Goal: Transaction & Acquisition: Purchase product/service

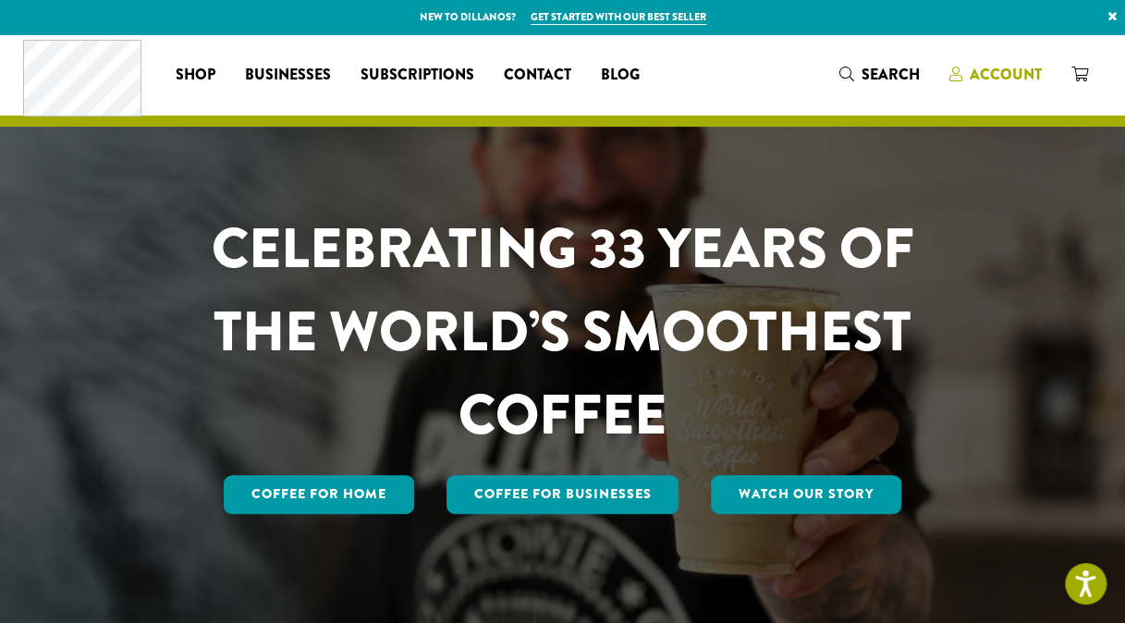
click at [998, 79] on span "Account" at bounding box center [1006, 74] width 72 height 21
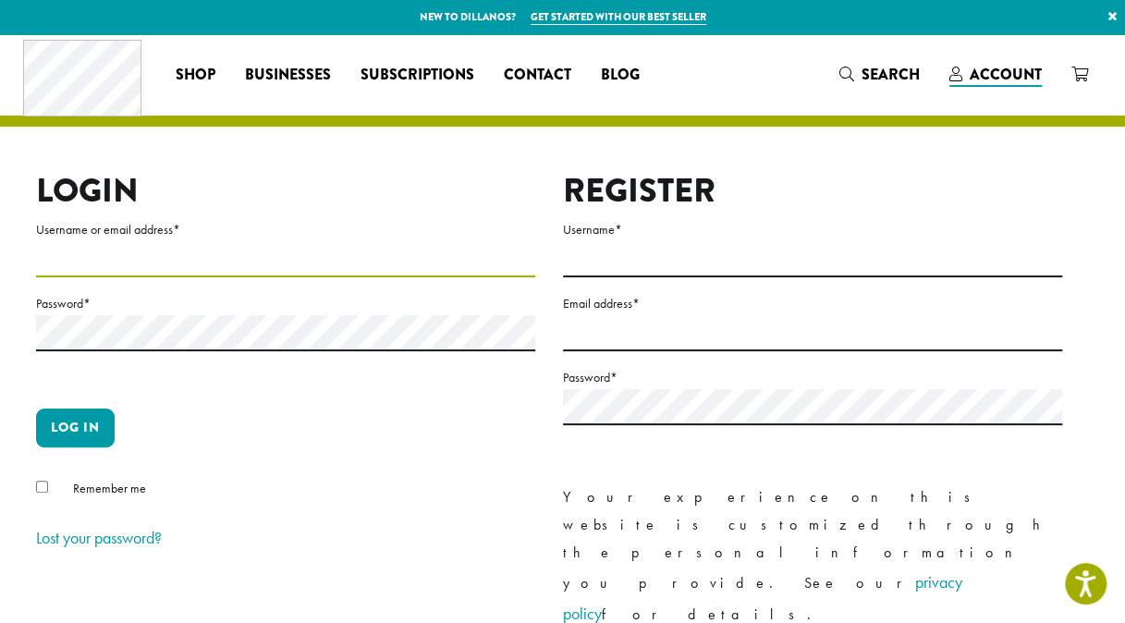
click at [237, 253] on input "Username or email address *" at bounding box center [285, 259] width 499 height 36
type input "**********"
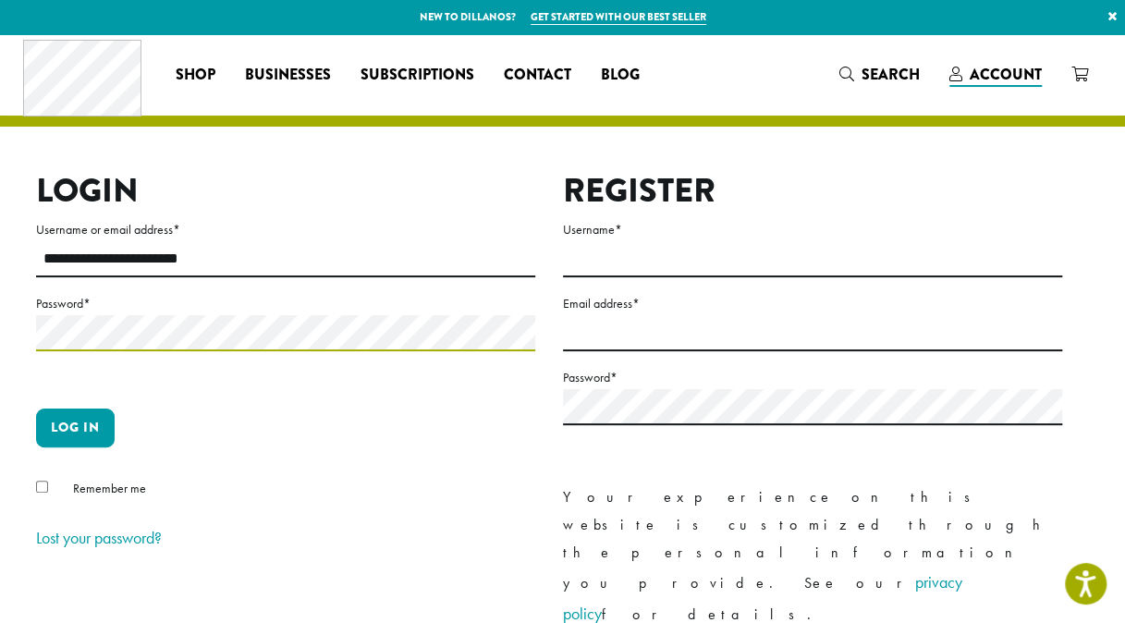
click at [36, 409] on button "Log in" at bounding box center [75, 428] width 79 height 39
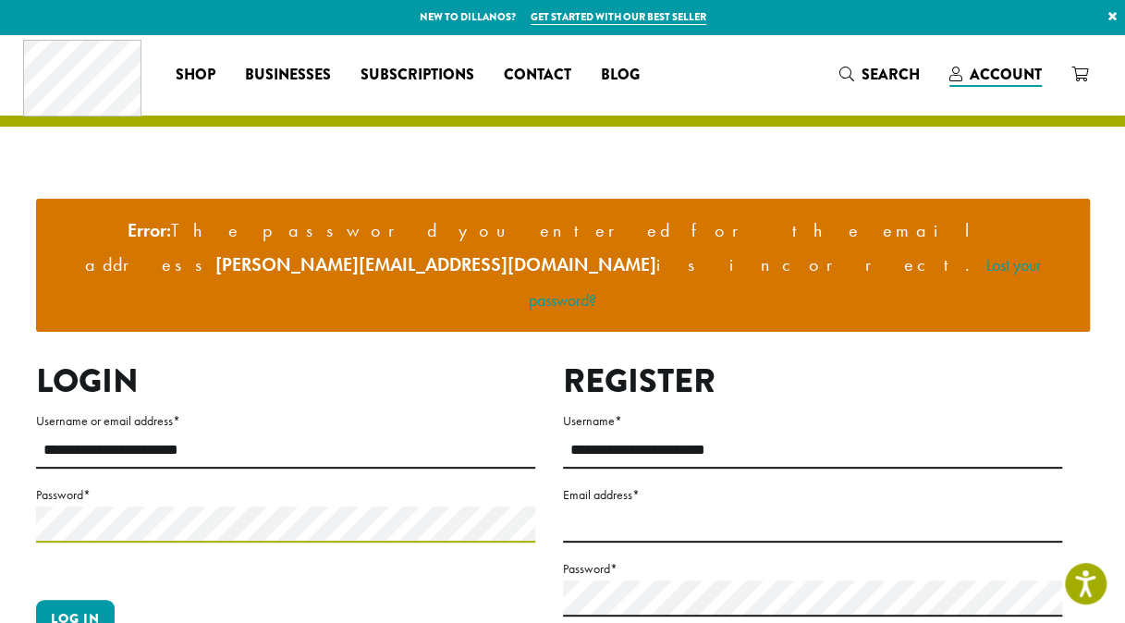
click at [36, 600] on button "Log in" at bounding box center [75, 619] width 79 height 39
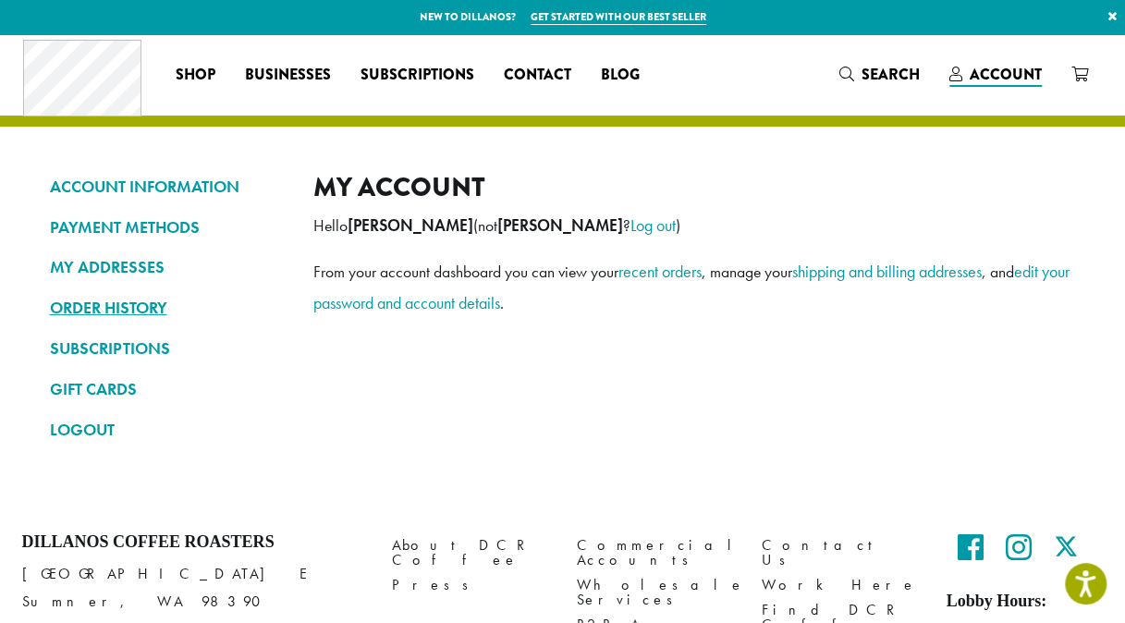
click at [107, 312] on link "ORDER HISTORY" at bounding box center [168, 307] width 236 height 31
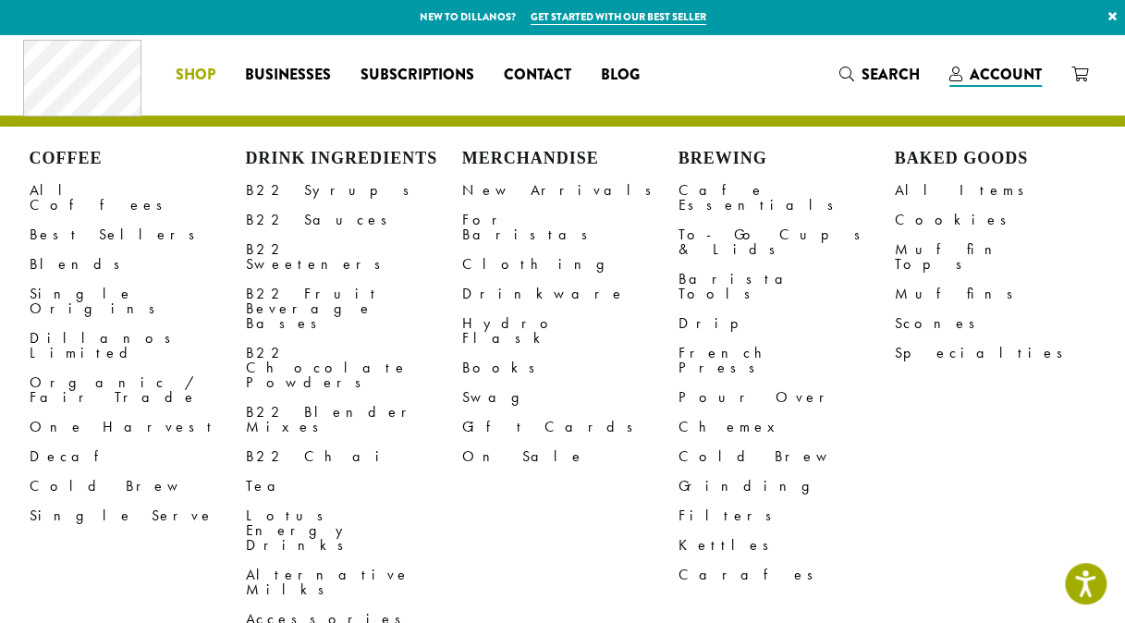
click at [192, 83] on span "Shop" at bounding box center [196, 75] width 40 height 23
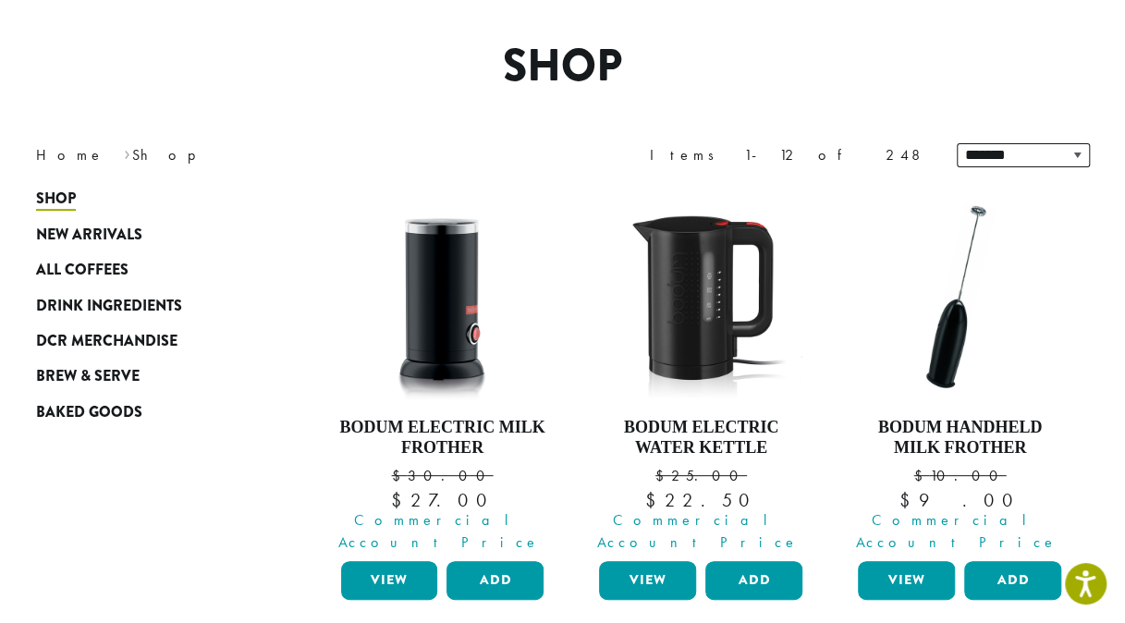
scroll to position [134, 0]
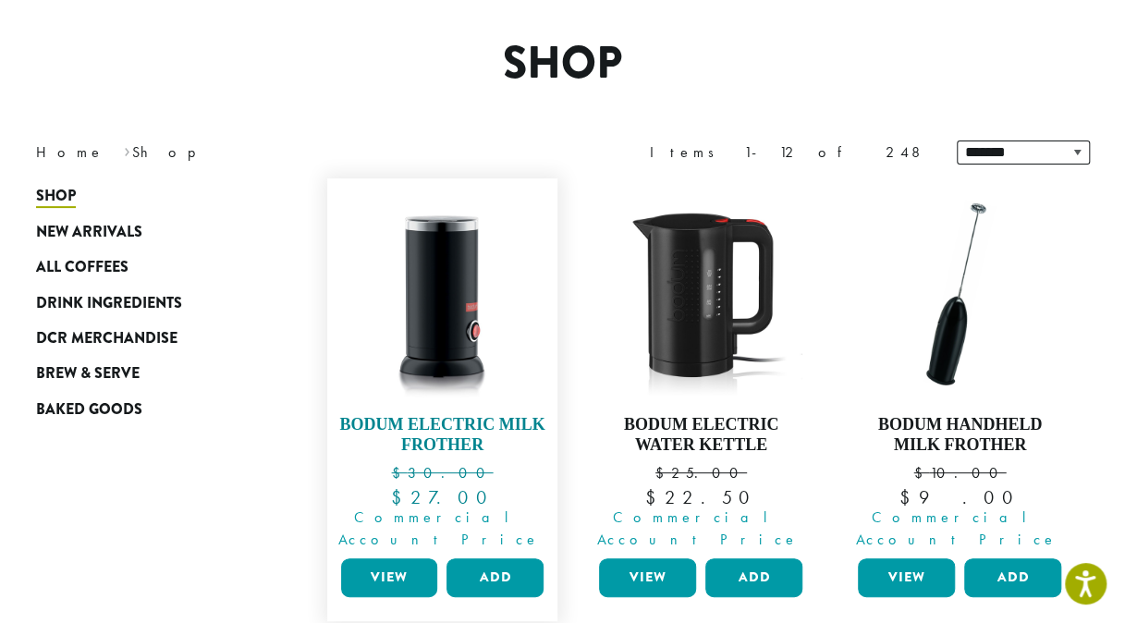
click at [504, 294] on img at bounding box center [442, 294] width 213 height 213
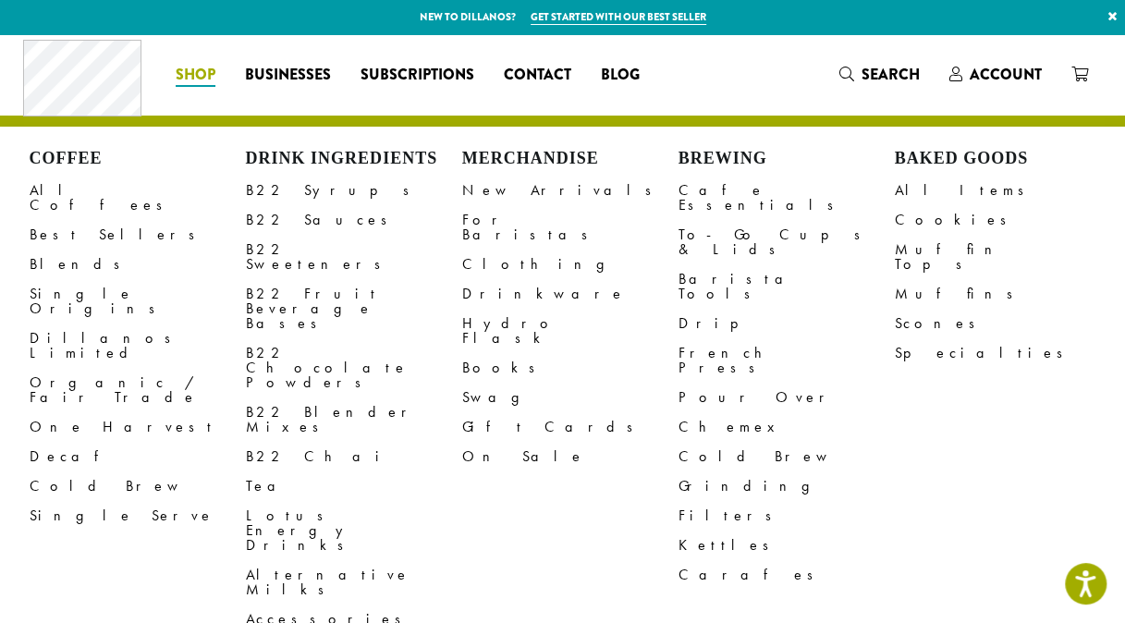
click at [197, 72] on span "Shop" at bounding box center [196, 75] width 40 height 23
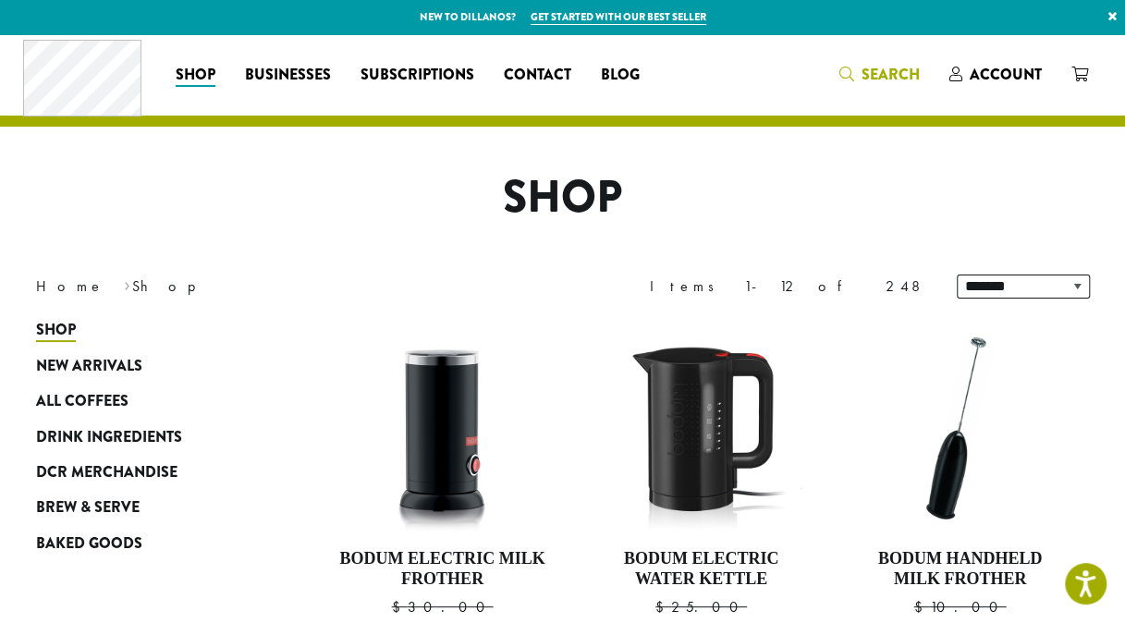
click at [845, 79] on icon "Search" at bounding box center [846, 74] width 15 height 15
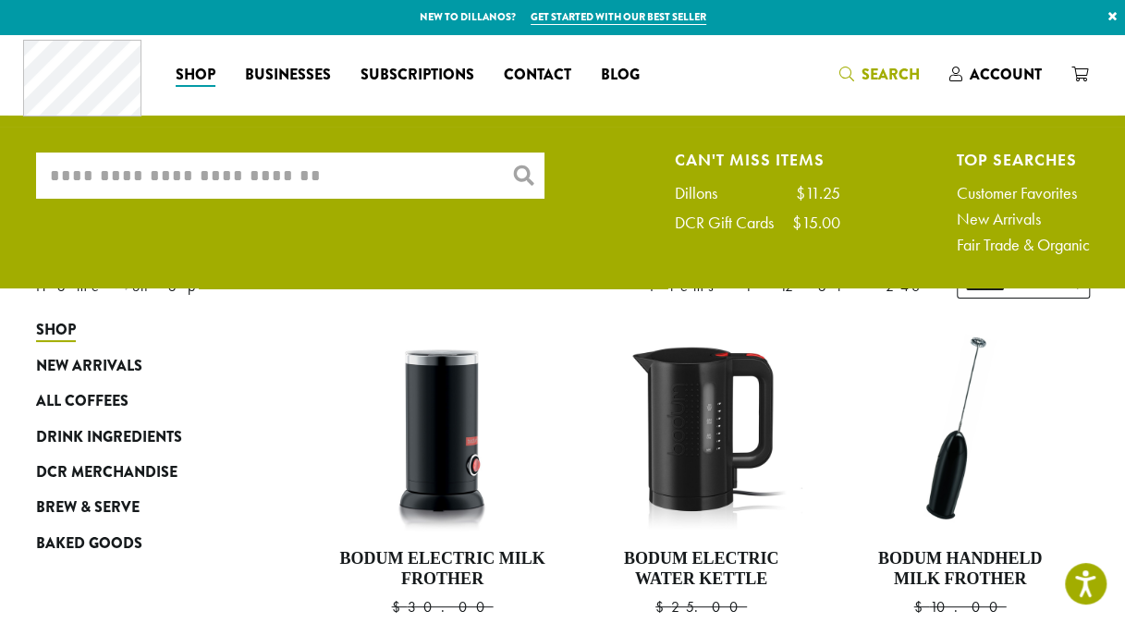
click at [402, 179] on input "What are you searching for?" at bounding box center [290, 176] width 508 height 46
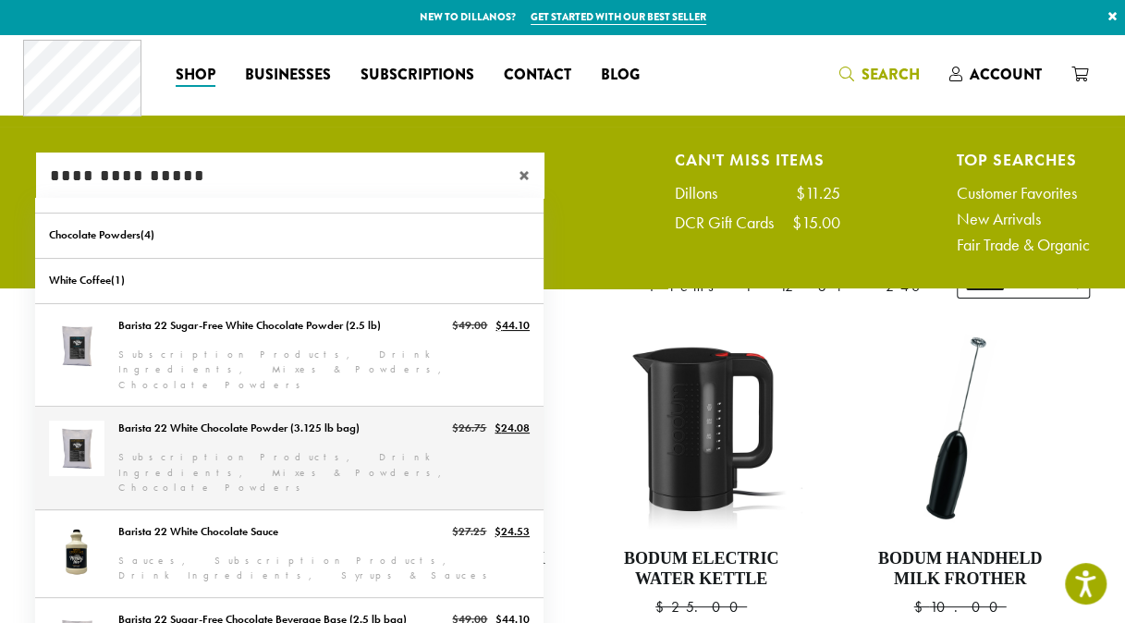
type input "**********"
click at [298, 412] on link "Barista 22 White Chocolate Powder (3.125 lb bag)" at bounding box center [289, 458] width 508 height 103
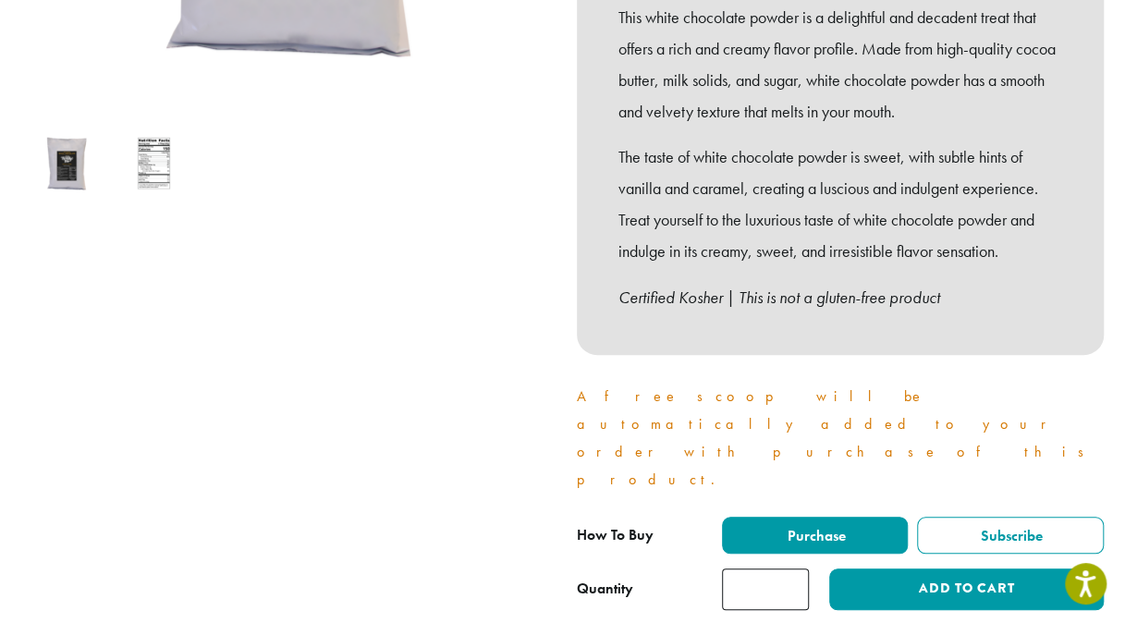
scroll to position [577, 0]
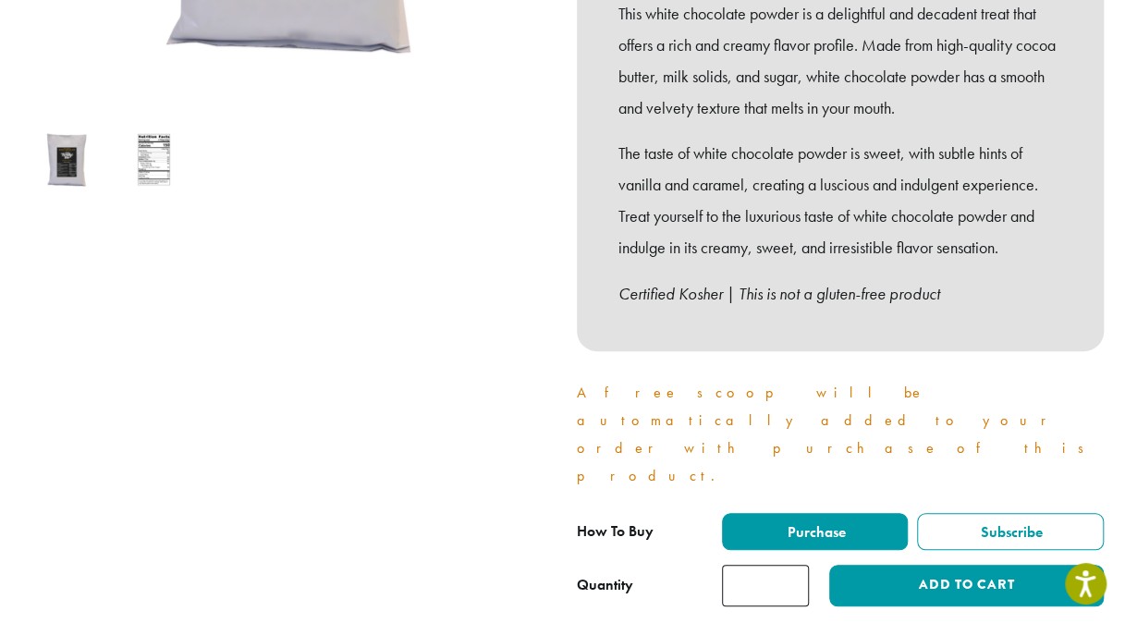
click at [793, 565] on input "*" at bounding box center [765, 586] width 87 height 42
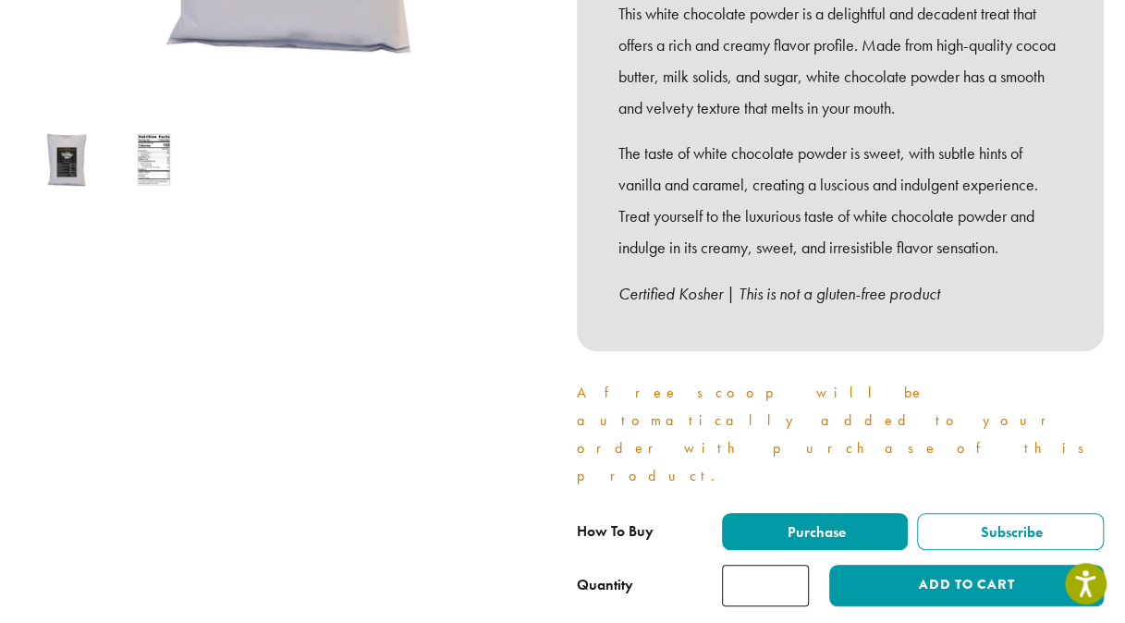
click at [793, 565] on input "*" at bounding box center [765, 586] width 87 height 42
type input "*"
click at [793, 565] on input "*" at bounding box center [765, 586] width 87 height 42
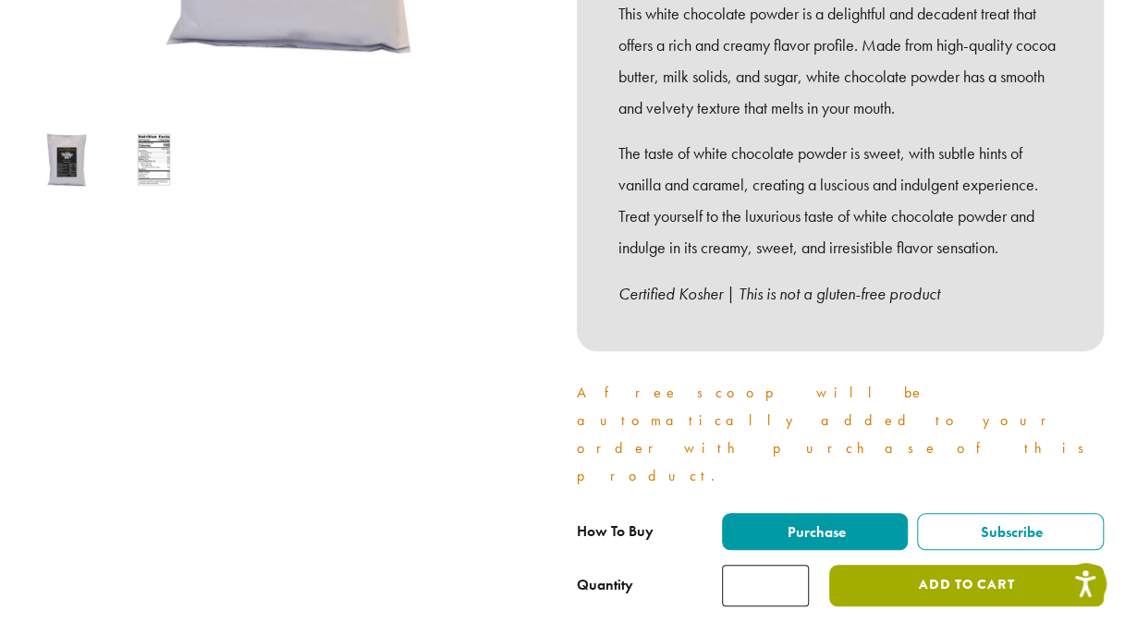
click at [934, 565] on button "Add to cart" at bounding box center [966, 586] width 274 height 42
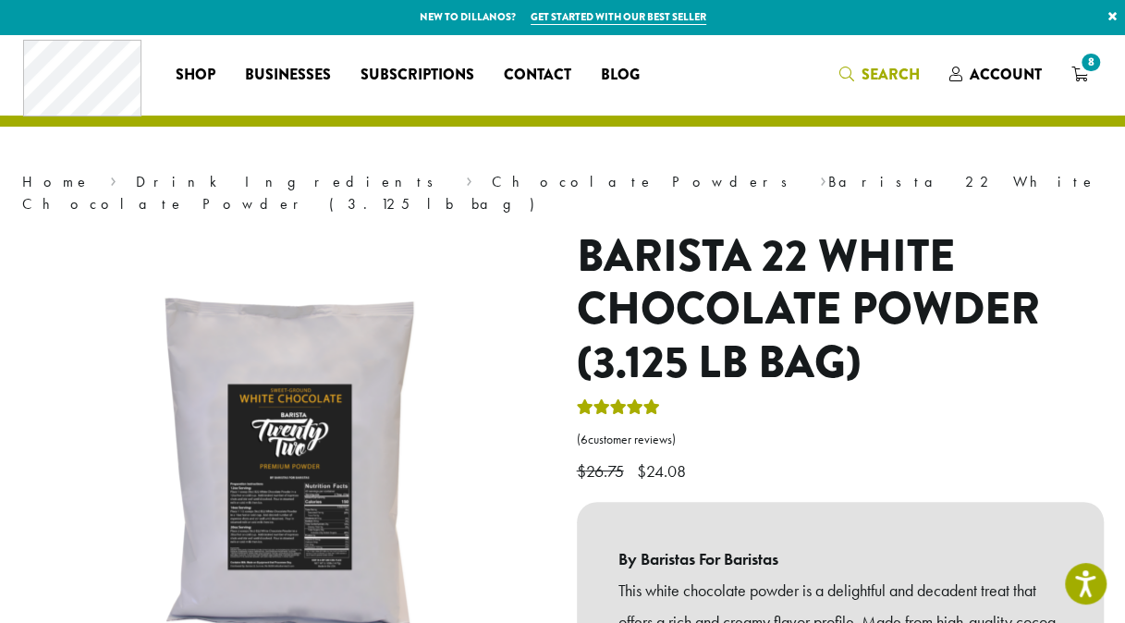
click at [843, 84] on span "Search" at bounding box center [879, 75] width 80 height 23
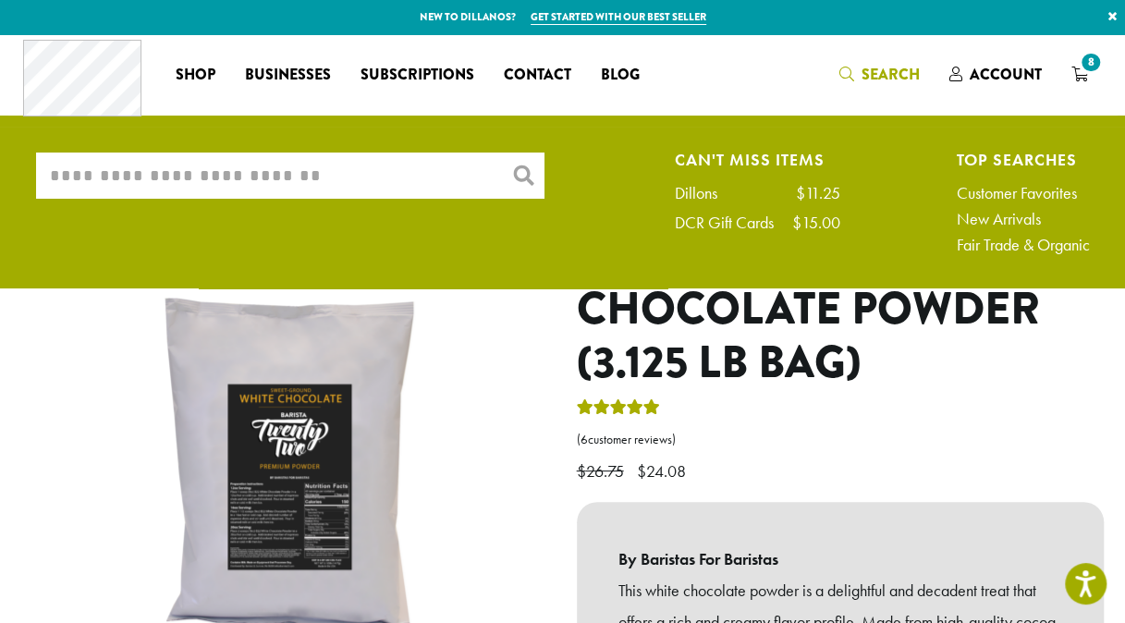
click at [322, 186] on input "What are you searching for?" at bounding box center [290, 176] width 508 height 46
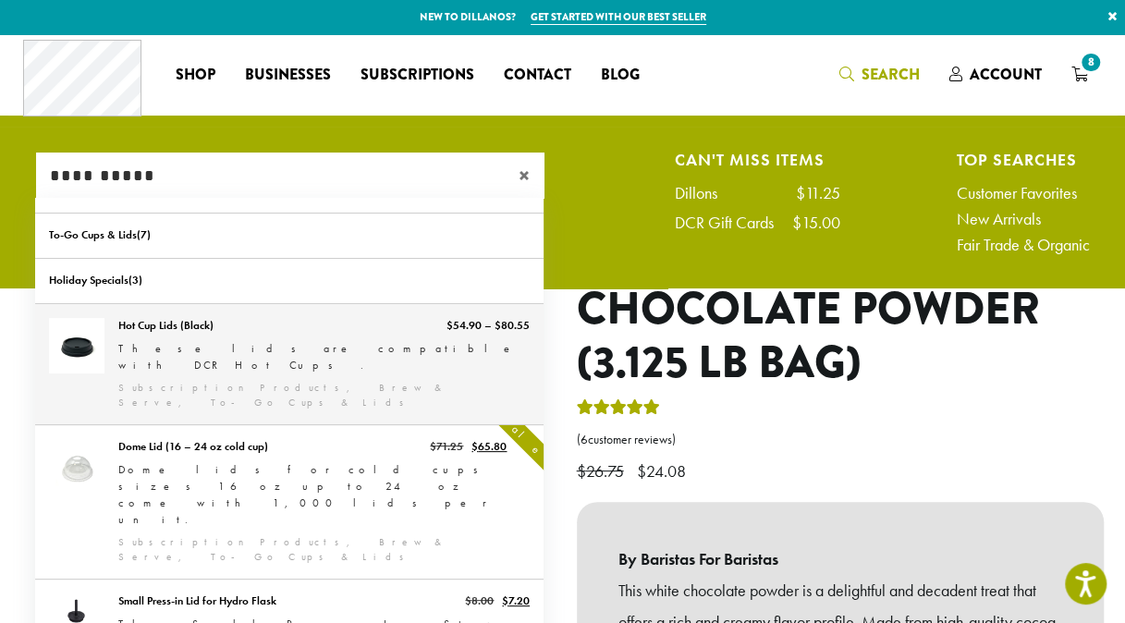
type input "**********"
click at [360, 337] on link "Hot Cup Lids (Black)" at bounding box center [289, 364] width 508 height 120
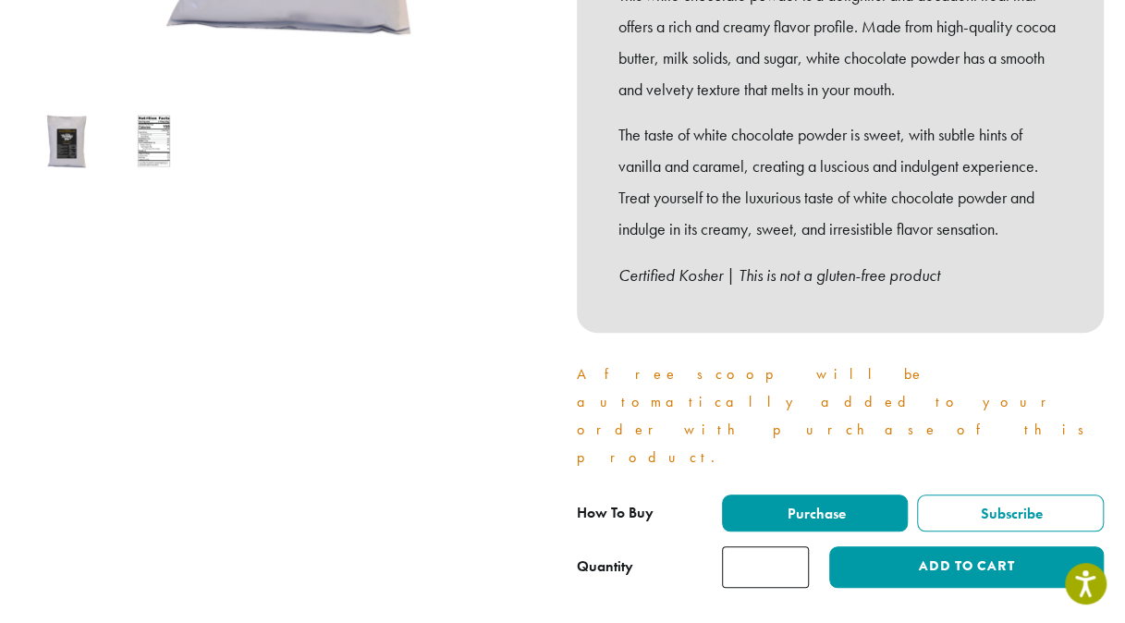
scroll to position [884, 0]
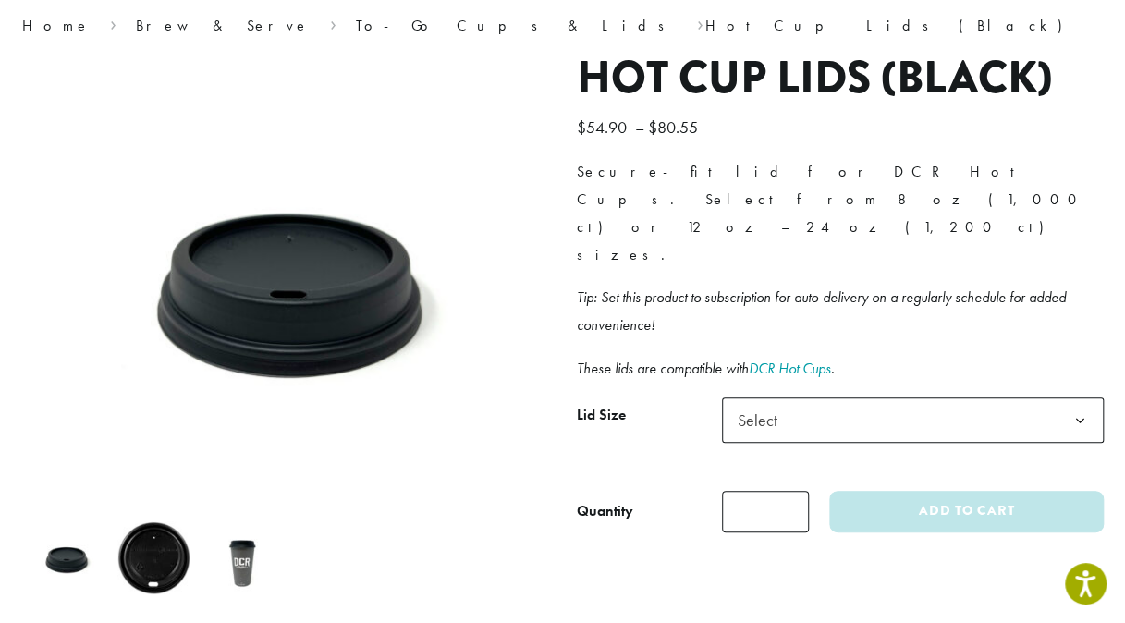
scroll to position [191, 0]
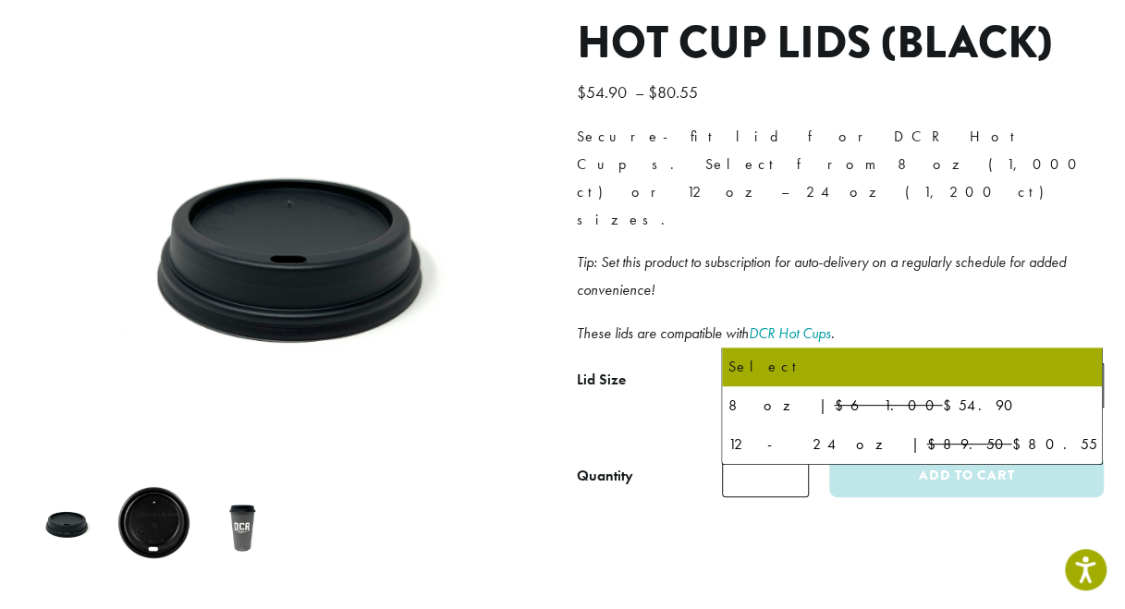
click at [1072, 363] on b at bounding box center [1079, 385] width 45 height 45
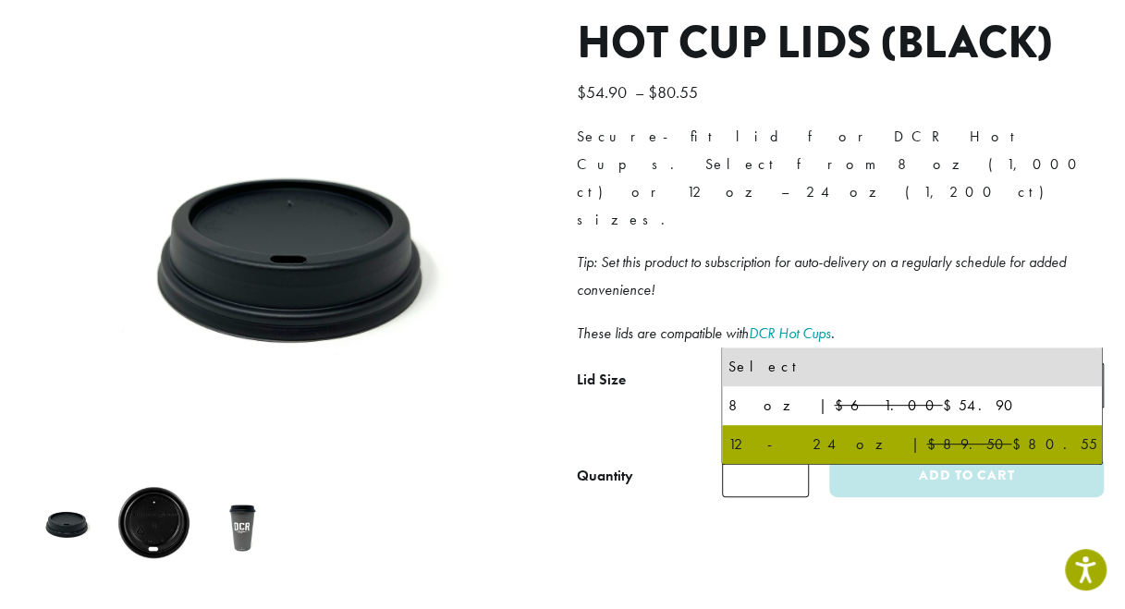
select select "********"
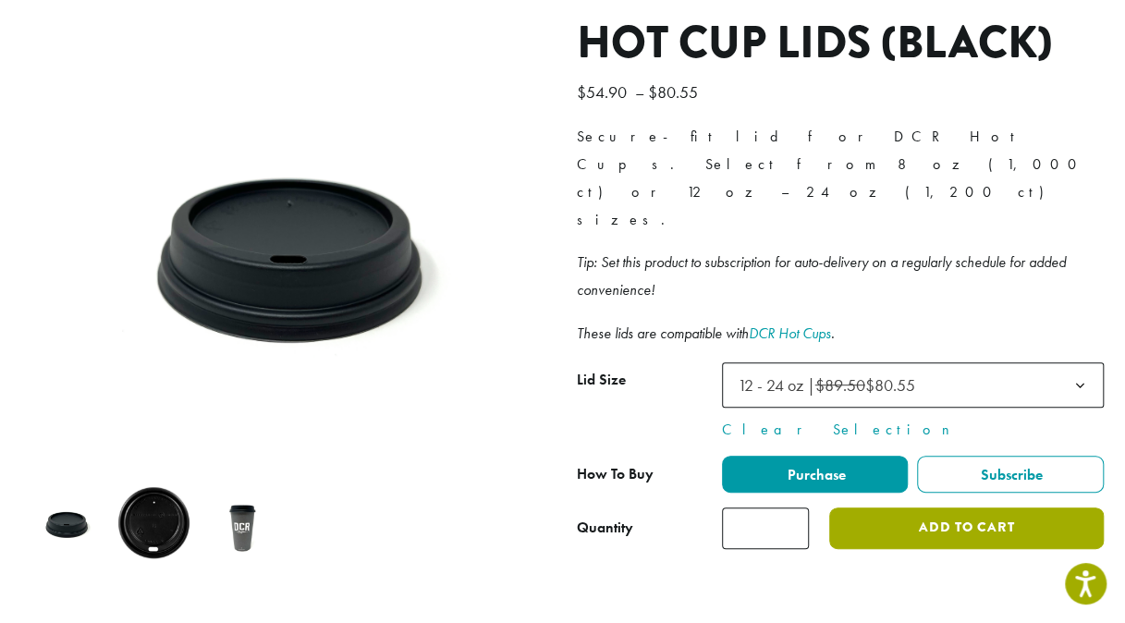
click at [947, 507] on button "Add to cart" at bounding box center [966, 528] width 274 height 42
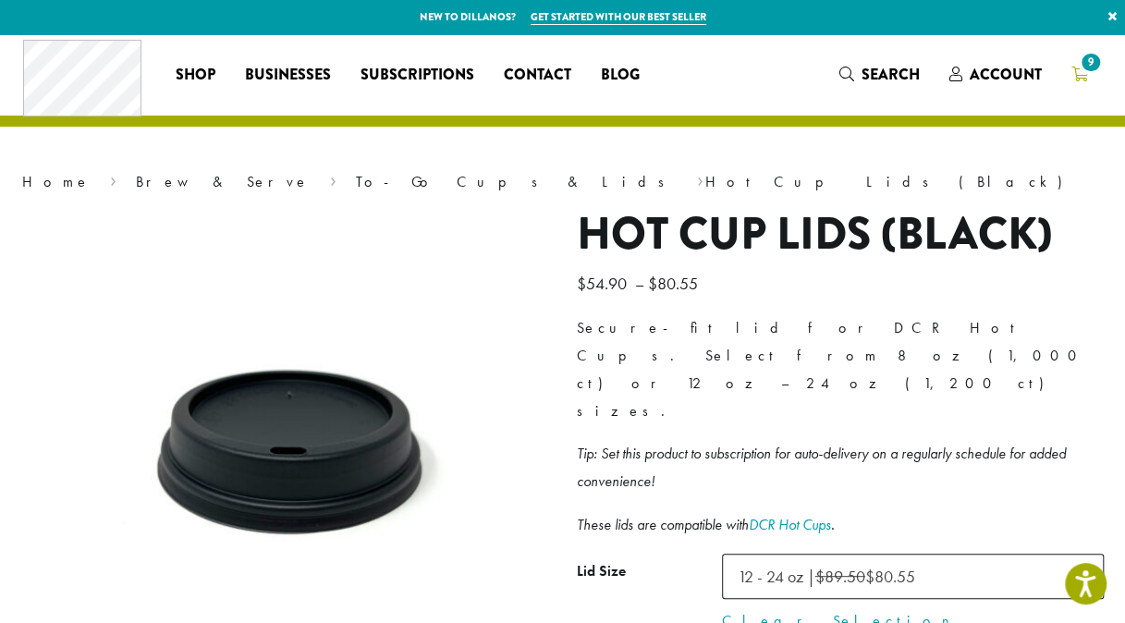
click at [1078, 70] on icon "9" at bounding box center [1079, 74] width 17 height 15
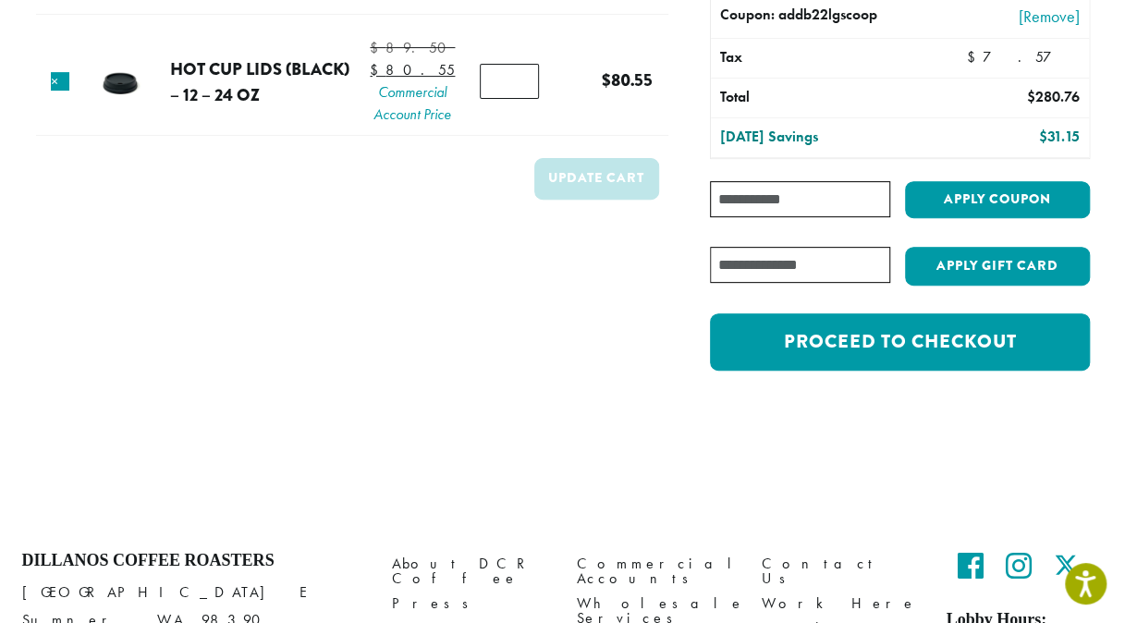
scroll to position [132, 0]
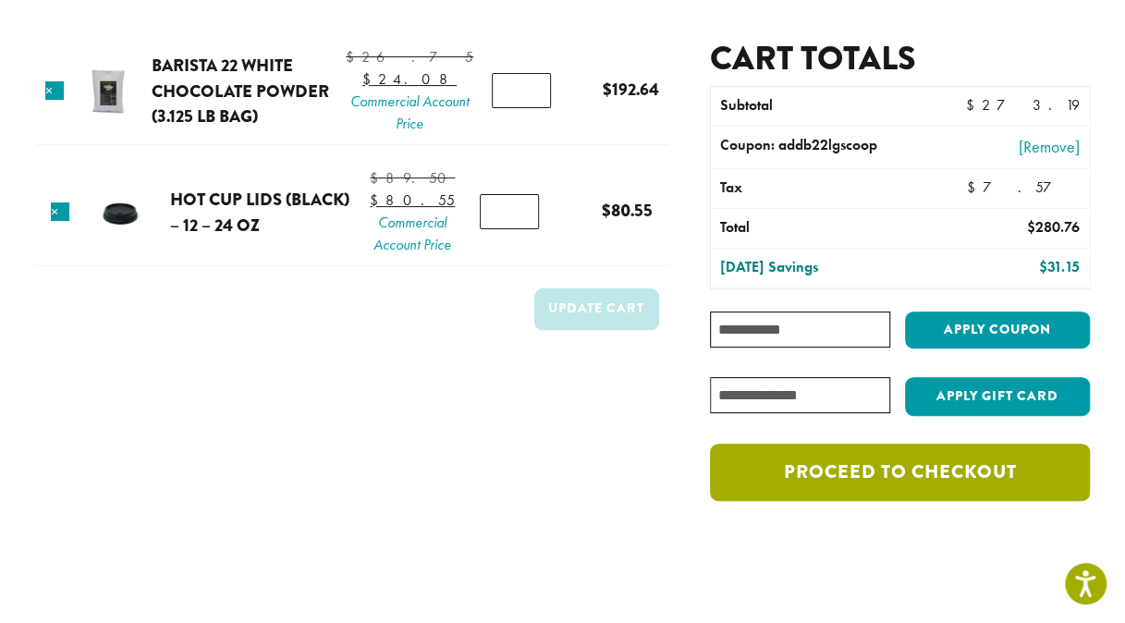
click at [915, 477] on link "Proceed to checkout" at bounding box center [899, 472] width 379 height 57
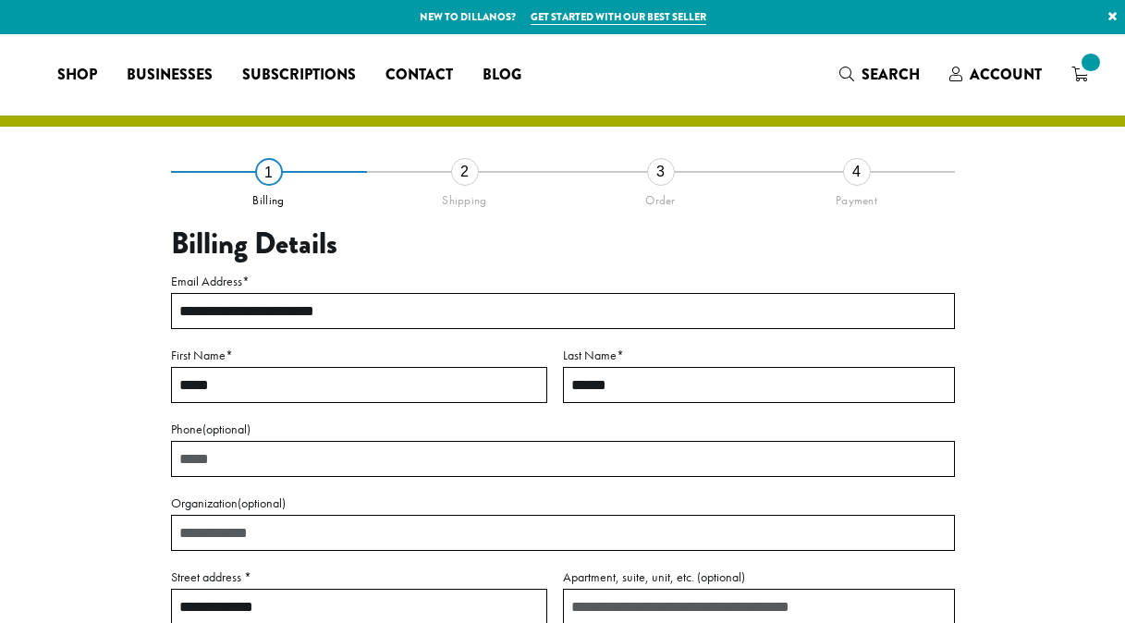
select select "**"
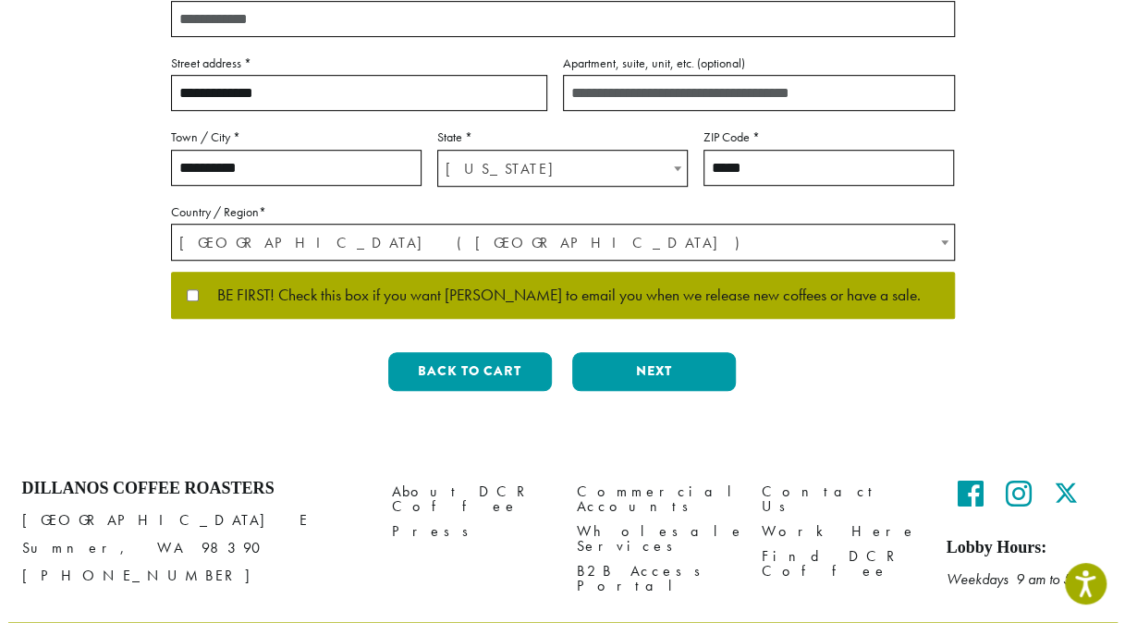
scroll to position [516, 0]
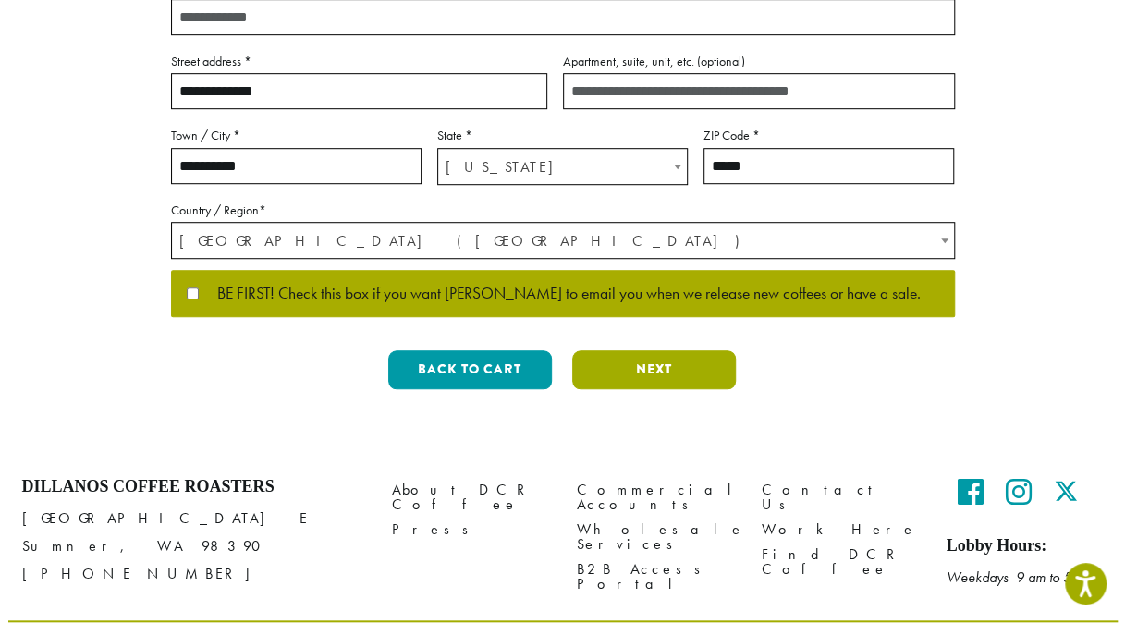
click at [656, 373] on button "Next" at bounding box center [654, 369] width 164 height 39
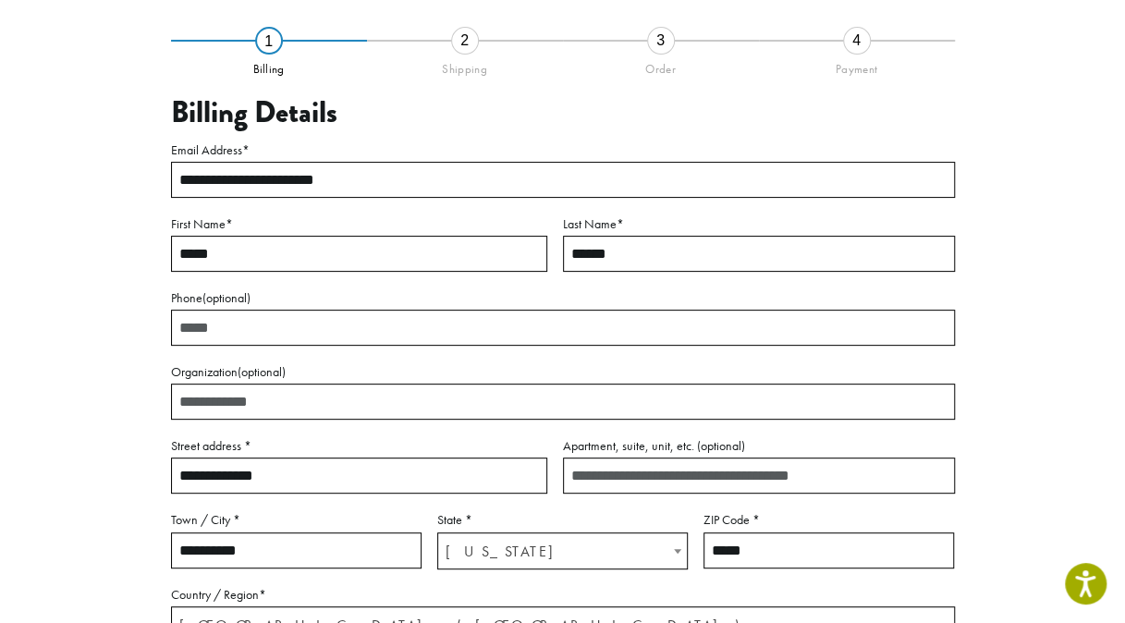
scroll to position [105, 0]
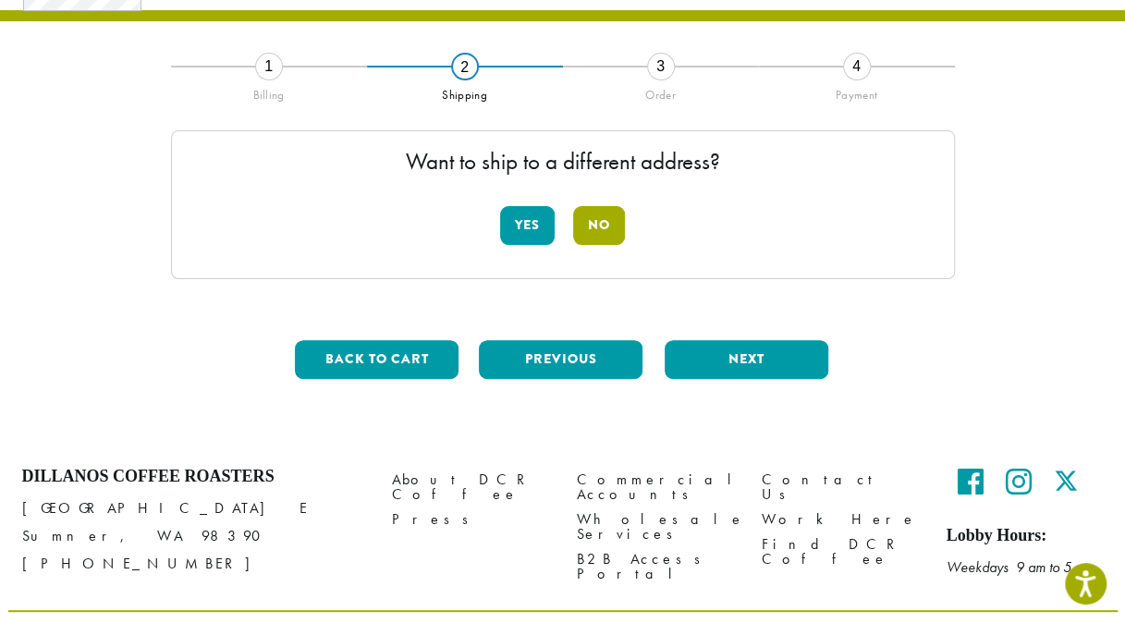
click at [596, 214] on button "No" at bounding box center [599, 225] width 52 height 39
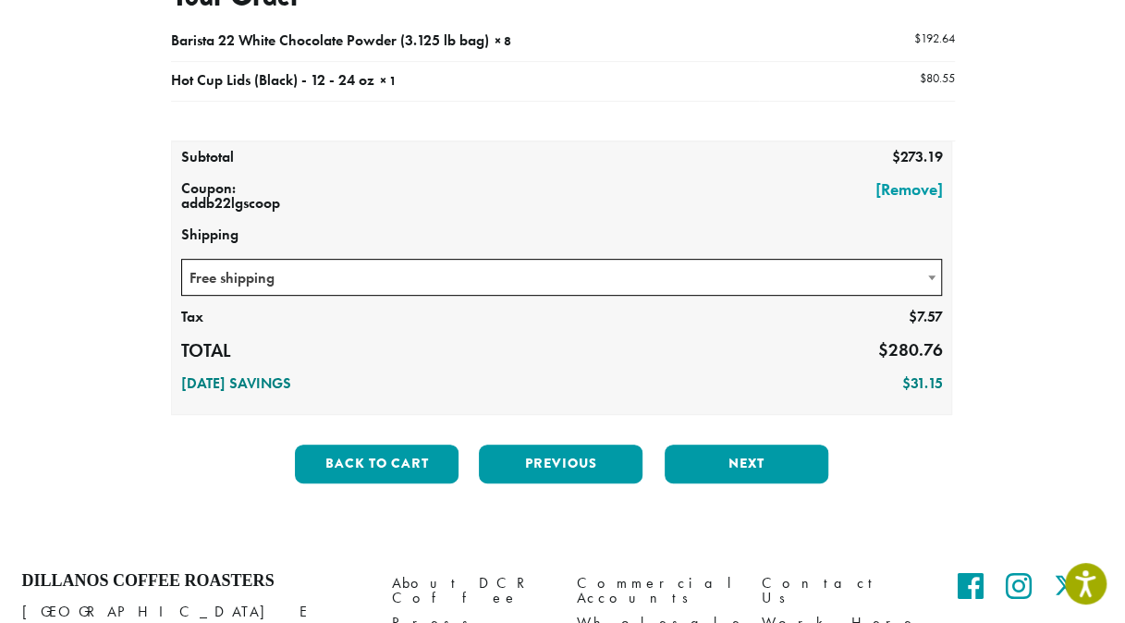
scroll to position [267, 0]
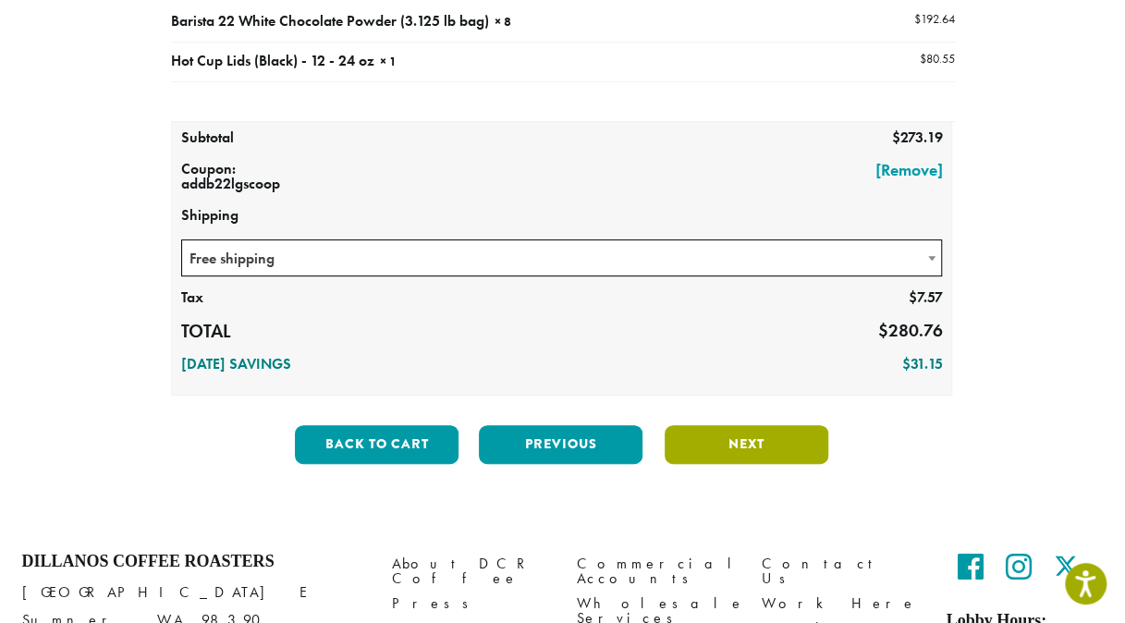
click at [772, 437] on button "Next" at bounding box center [747, 444] width 164 height 39
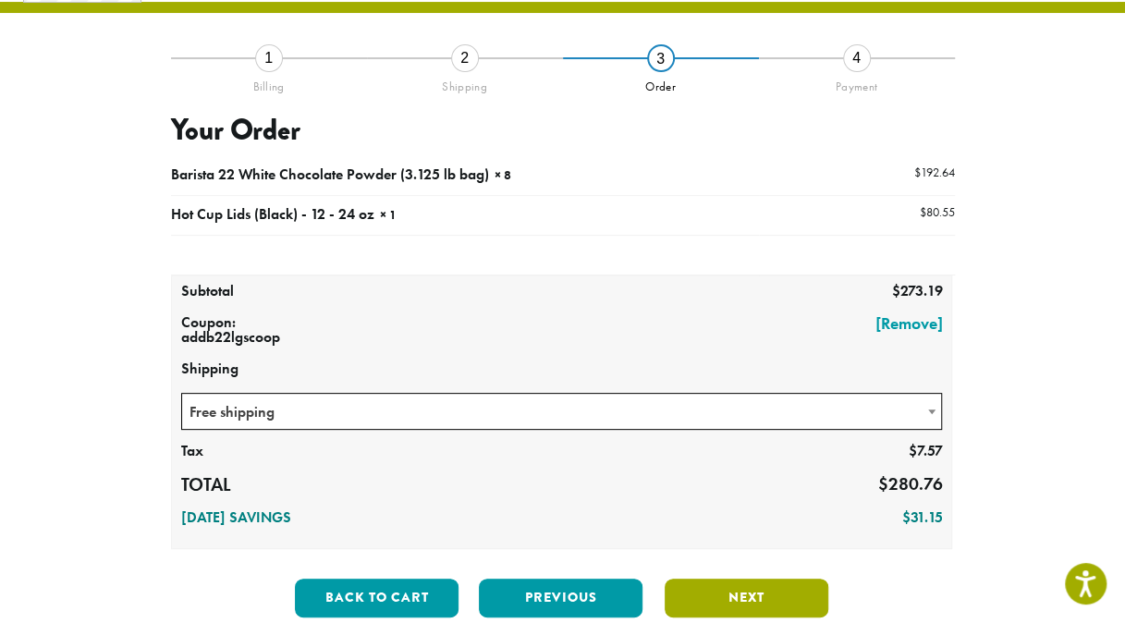
scroll to position [105, 0]
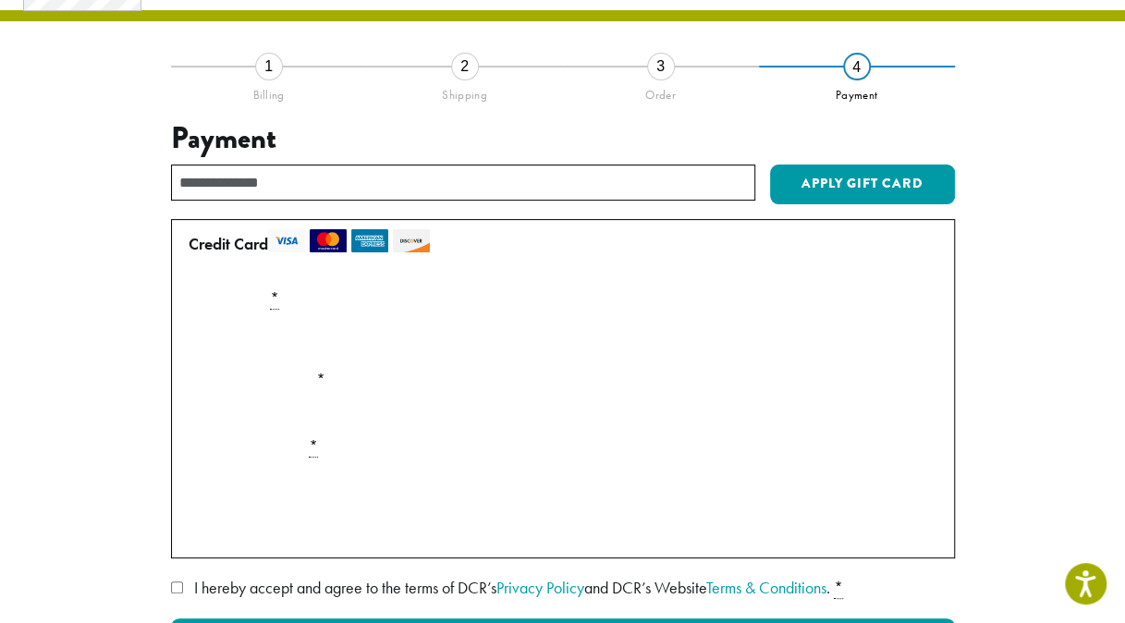
click at [1121, 410] on section "**********" at bounding box center [562, 368] width 1125 height 878
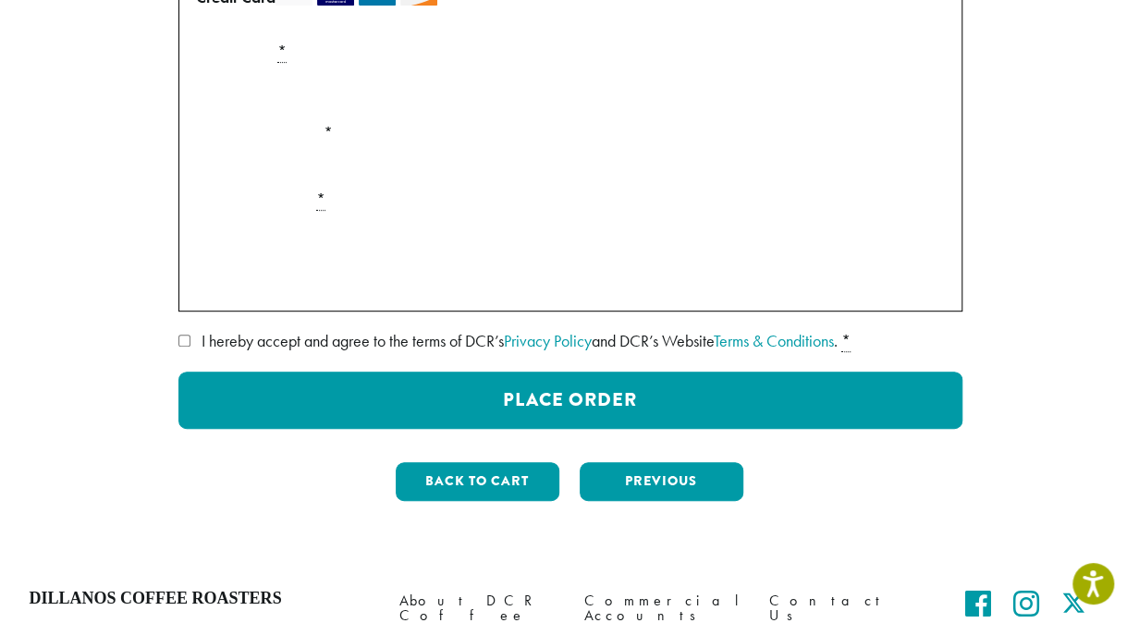
scroll to position [355, 0]
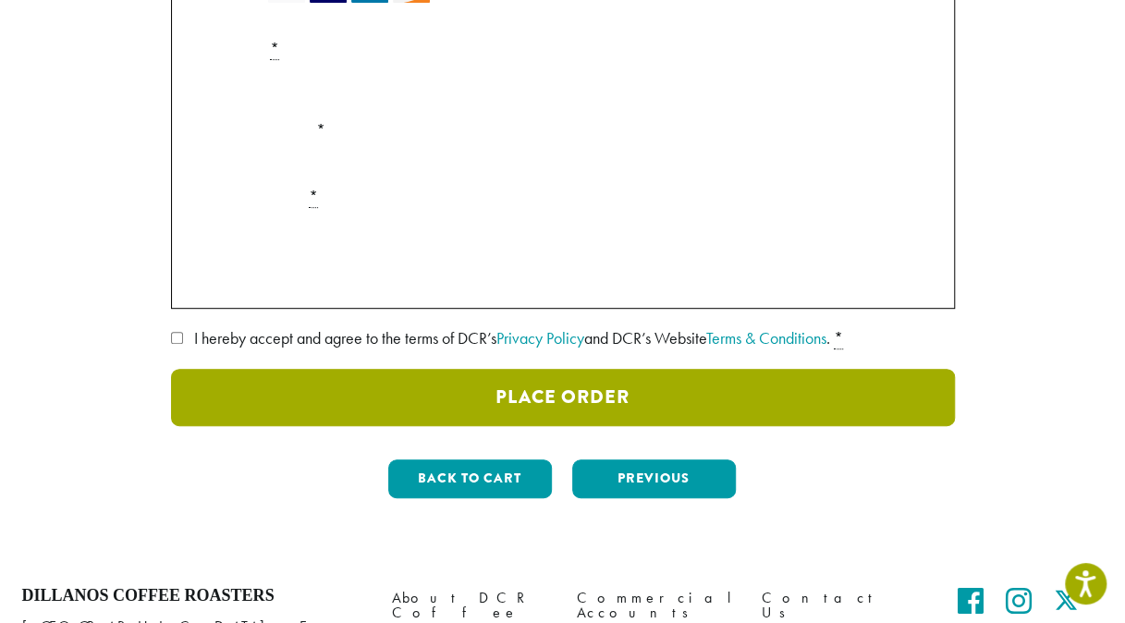
click at [571, 392] on button "Place Order" at bounding box center [563, 397] width 784 height 57
